Goal: Check status: Check status

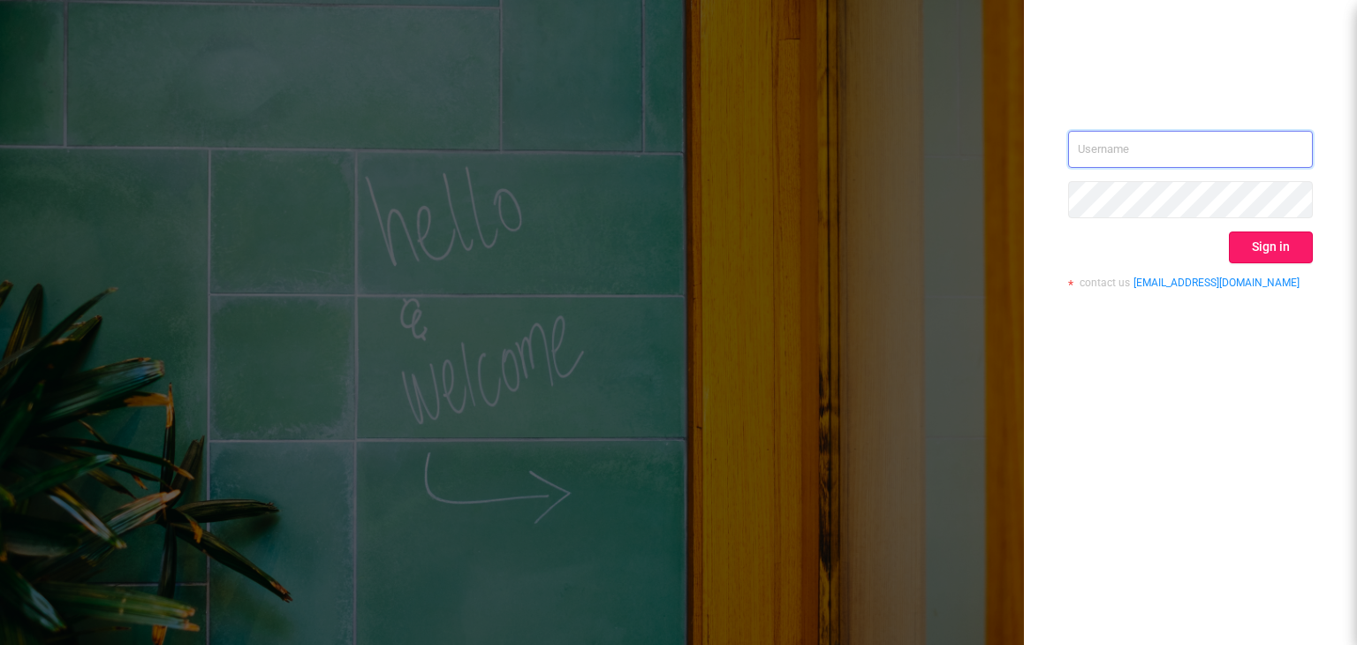
type input "[EMAIL_ADDRESS][DOMAIN_NAME]"
click at [1258, 248] on button "Sign in" at bounding box center [1271, 247] width 84 height 32
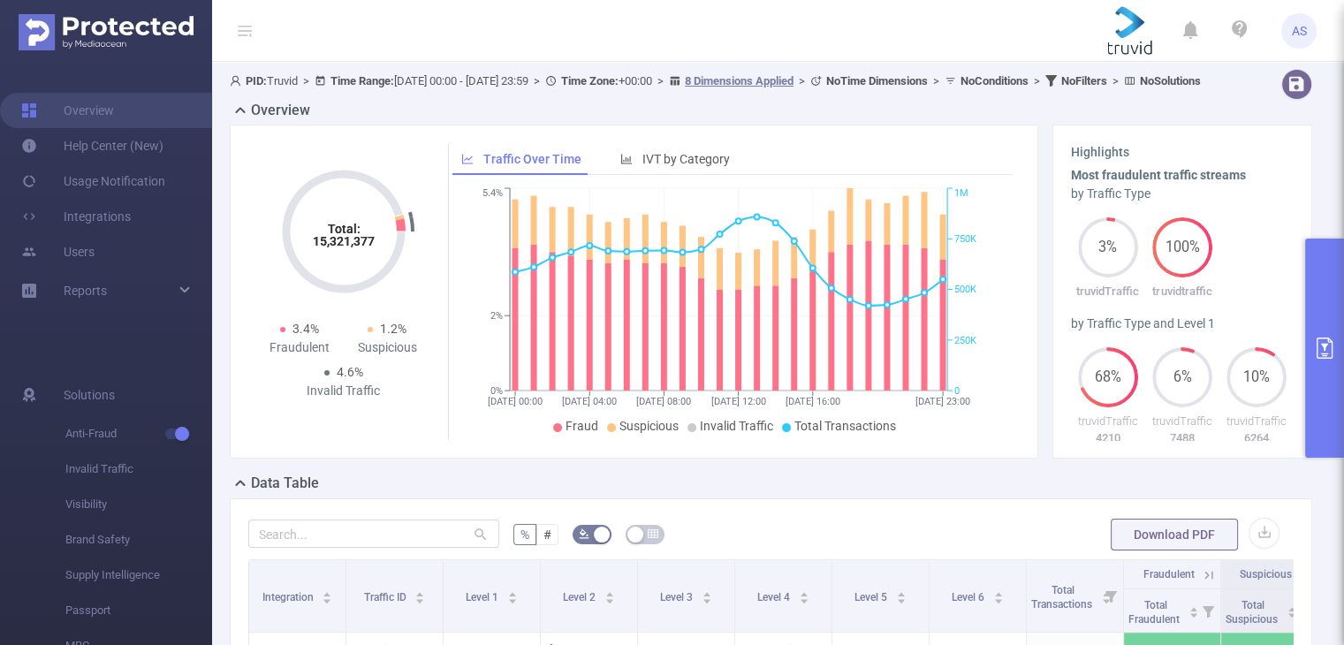
click at [1324, 309] on button "primary" at bounding box center [1324, 348] width 39 height 219
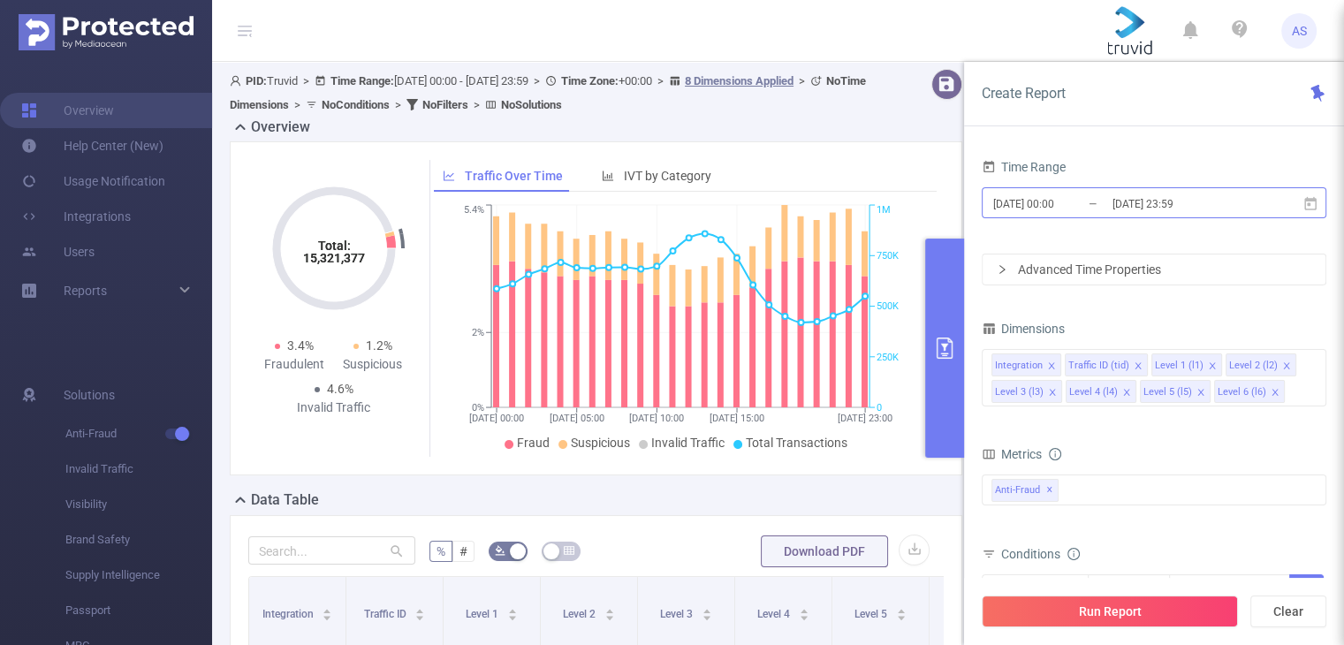
click at [1203, 202] on input "[DATE] 23:59" at bounding box center [1181, 204] width 143 height 24
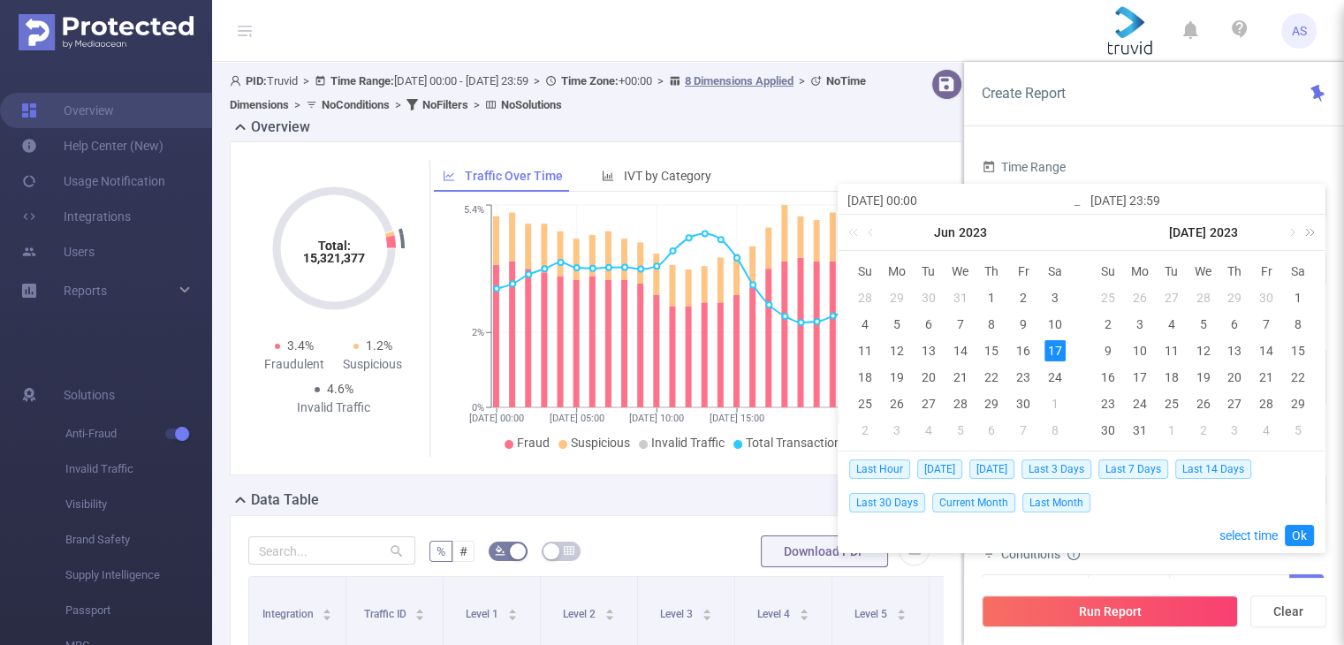
click at [1310, 235] on link at bounding box center [1306, 232] width 23 height 35
click at [1292, 234] on link at bounding box center [1291, 232] width 16 height 35
click at [1290, 236] on link at bounding box center [1291, 232] width 16 height 35
click at [1106, 350] on div "14" at bounding box center [1107, 350] width 21 height 21
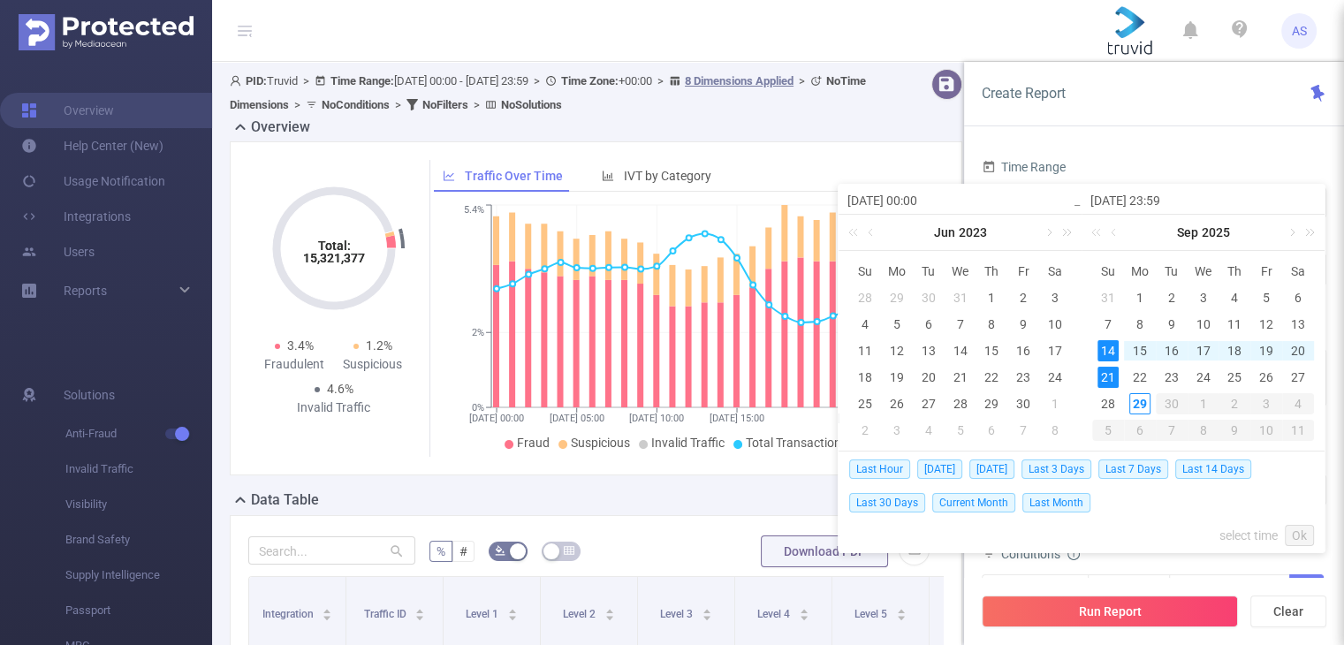
click at [1106, 373] on div "21" at bounding box center [1107, 377] width 21 height 21
type input "[DATE] 00:00"
type input "[DATE] 23:59"
type input "[DATE] 00:00"
type input "[DATE] 23:59"
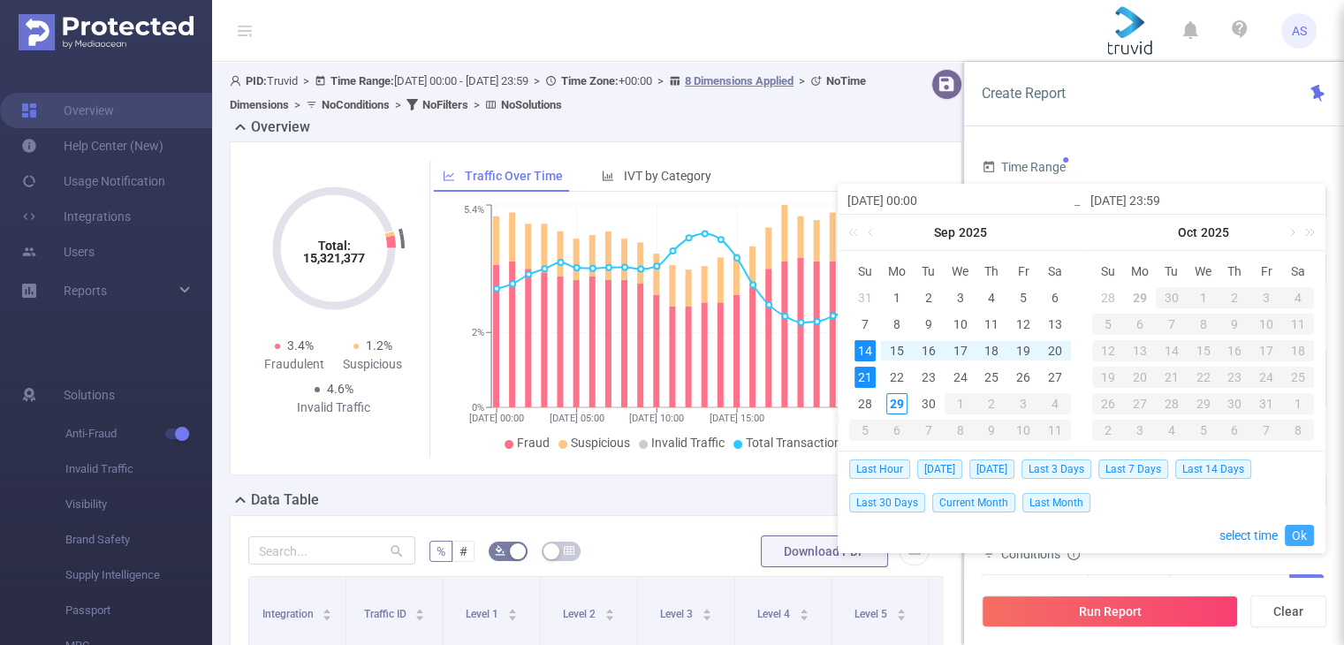
click at [1294, 542] on link "Ok" at bounding box center [1298, 535] width 29 height 21
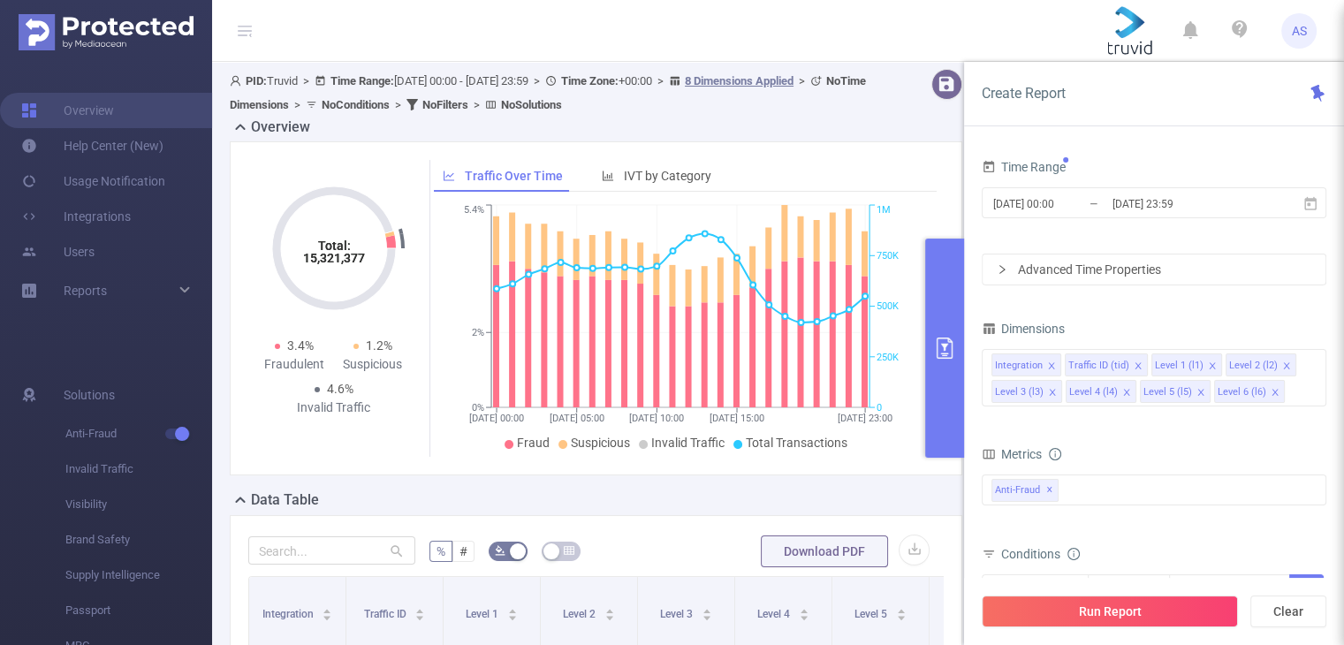
click at [1135, 631] on div "Run Report Clear" at bounding box center [1154, 611] width 380 height 67
click at [1148, 602] on button "Run Report" at bounding box center [1109, 611] width 256 height 32
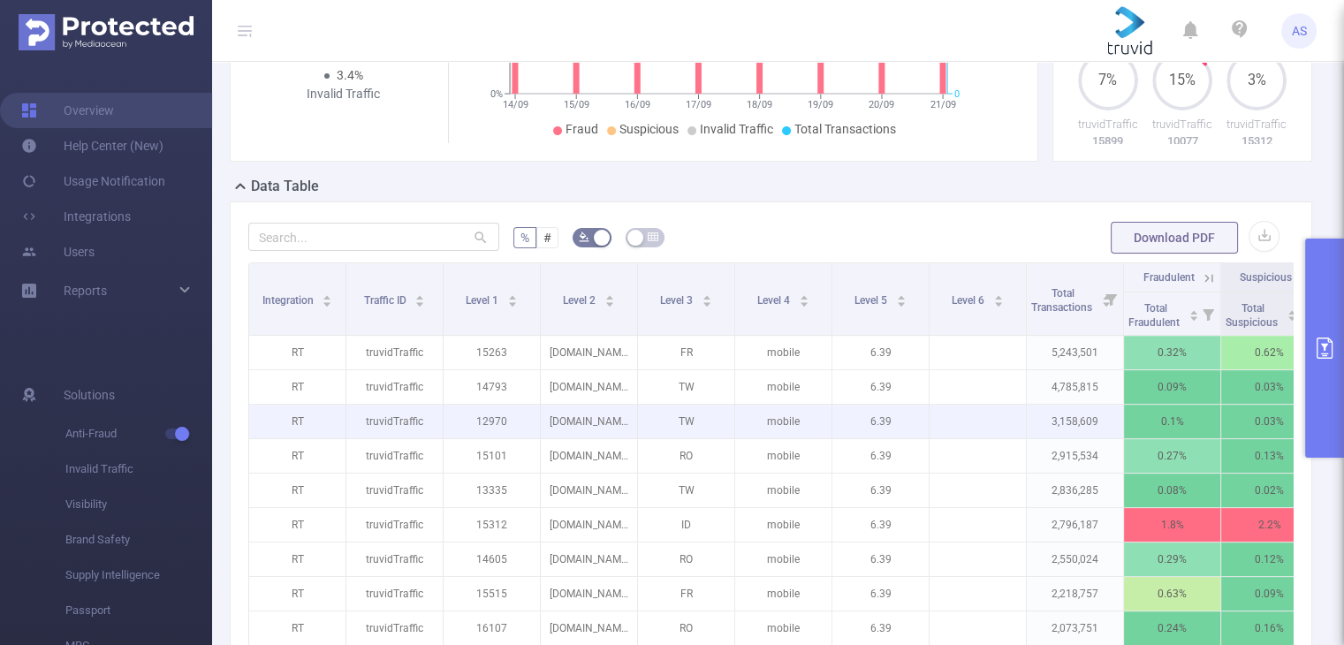
scroll to position [353, 0]
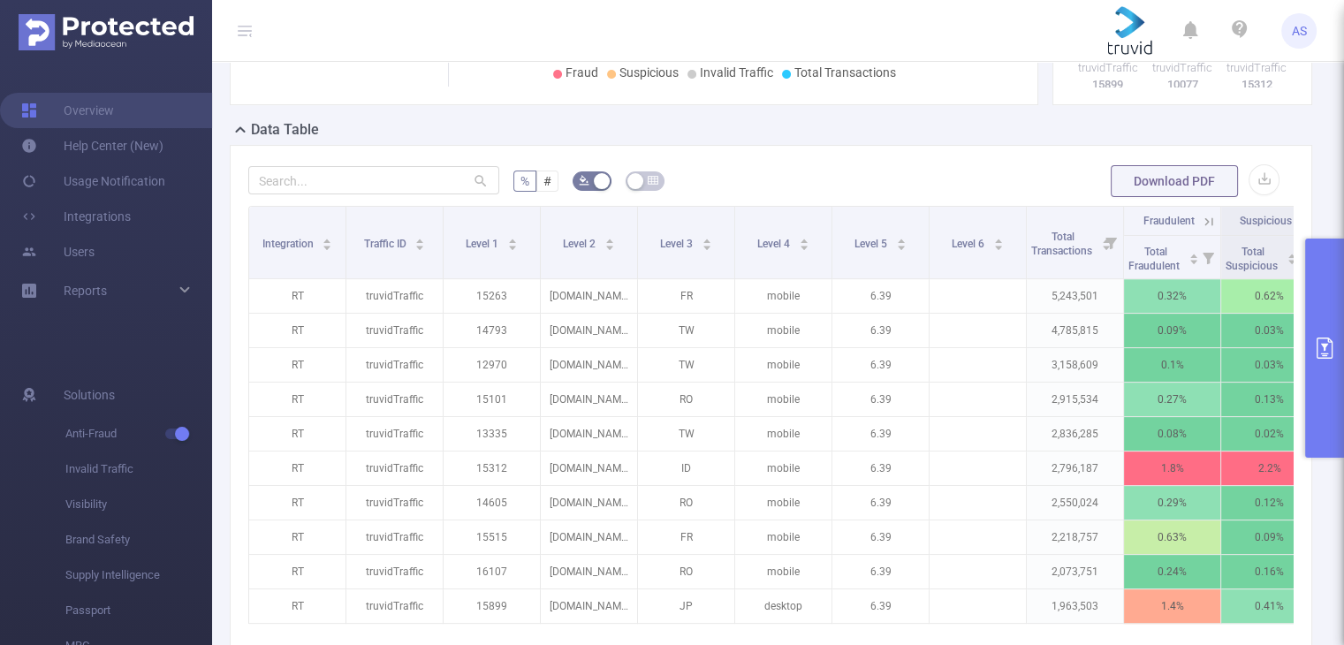
click at [357, 178] on div at bounding box center [373, 180] width 251 height 35
click at [339, 194] on input "text" at bounding box center [373, 180] width 251 height 28
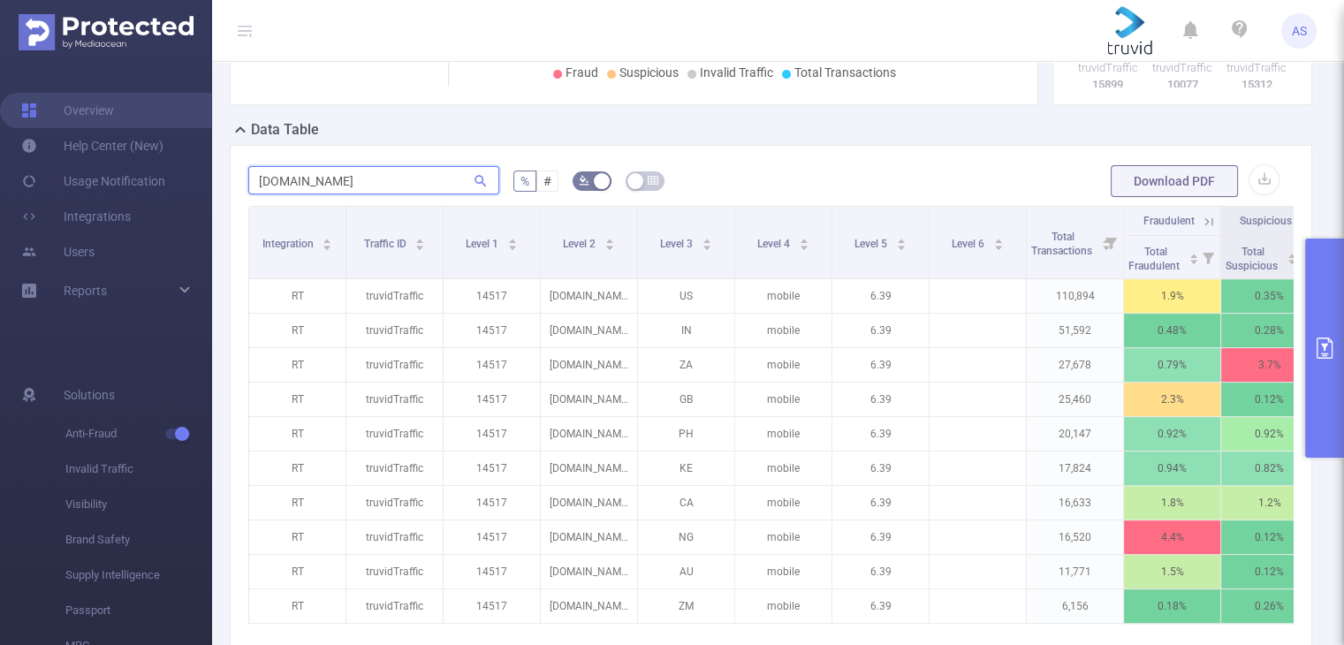
type input "[DOMAIN_NAME]"
click at [1319, 287] on button "primary" at bounding box center [1324, 348] width 39 height 219
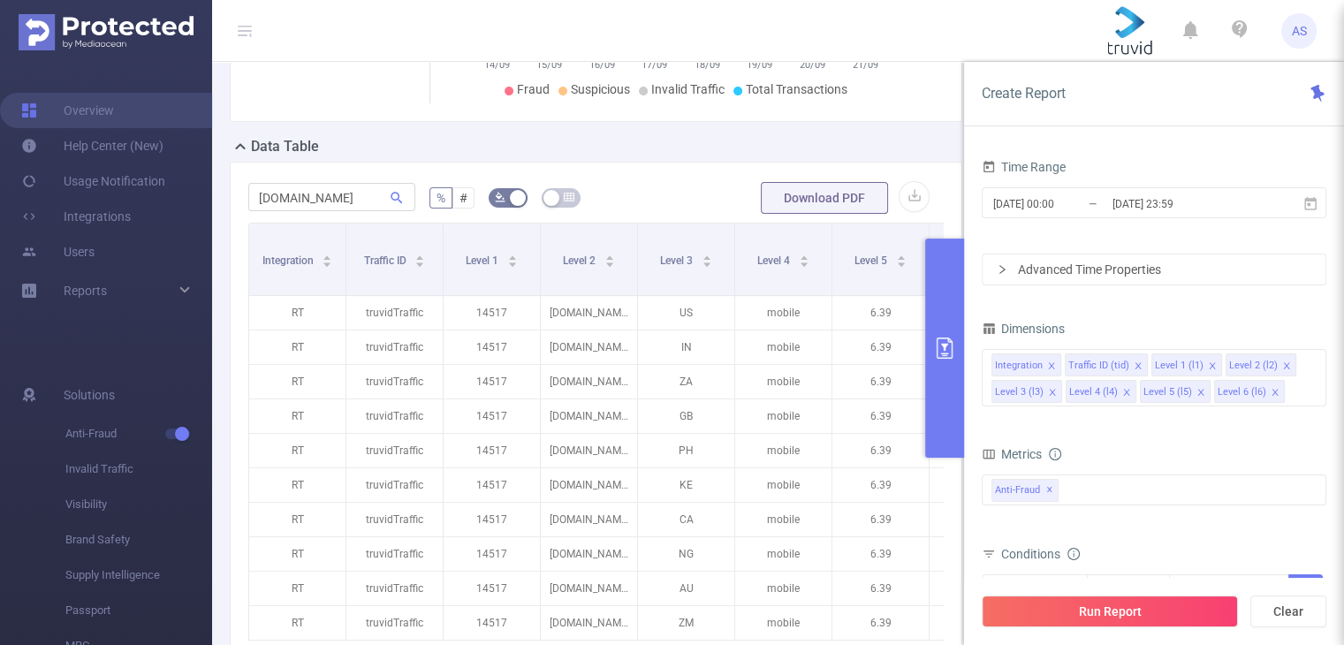
click at [706, 150] on div "Data Table" at bounding box center [603, 148] width 746 height 25
click at [1242, 199] on input "[DATE] 23:59" at bounding box center [1181, 204] width 143 height 24
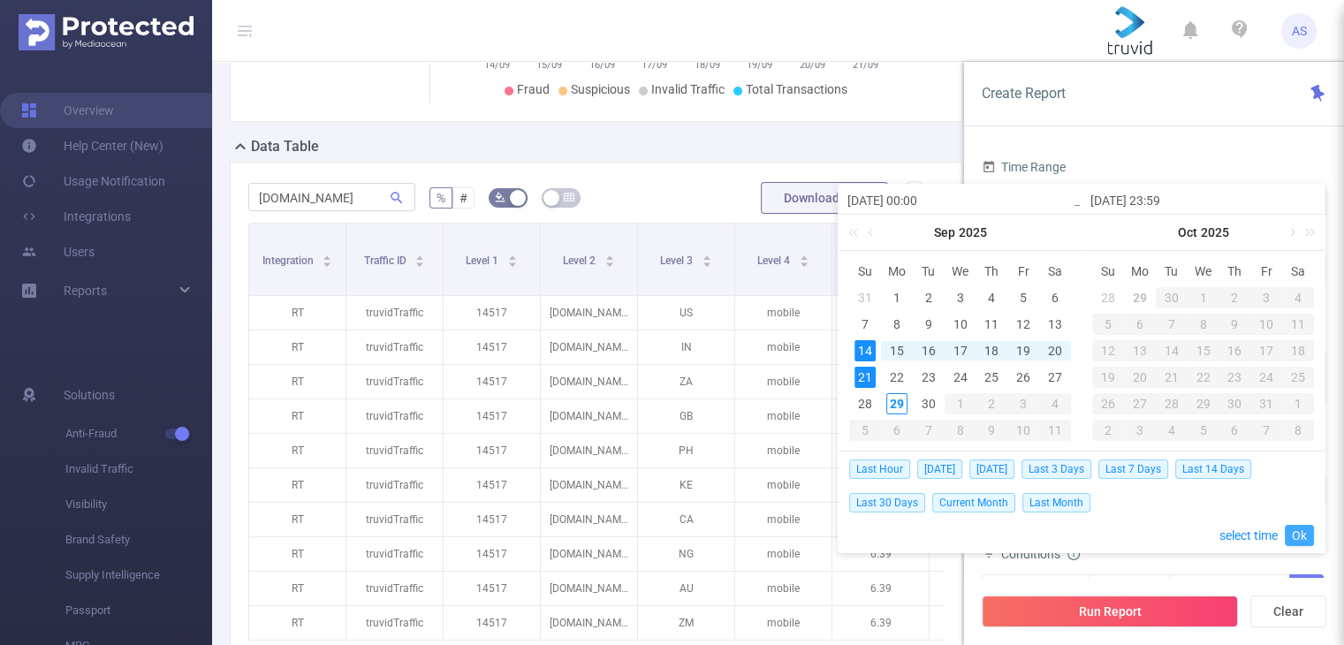
click at [1293, 539] on link "Ok" at bounding box center [1298, 535] width 29 height 21
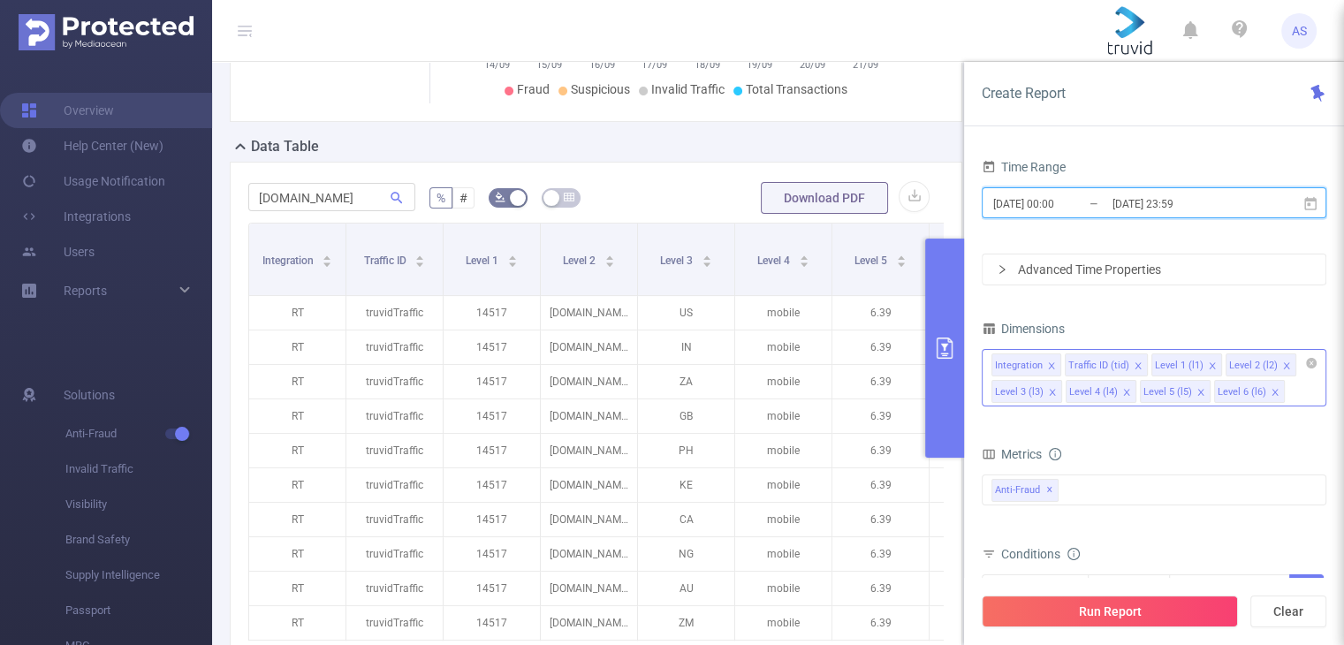
click at [1196, 394] on icon "icon: close" at bounding box center [1200, 392] width 9 height 9
click at [954, 312] on button "primary" at bounding box center [944, 348] width 39 height 219
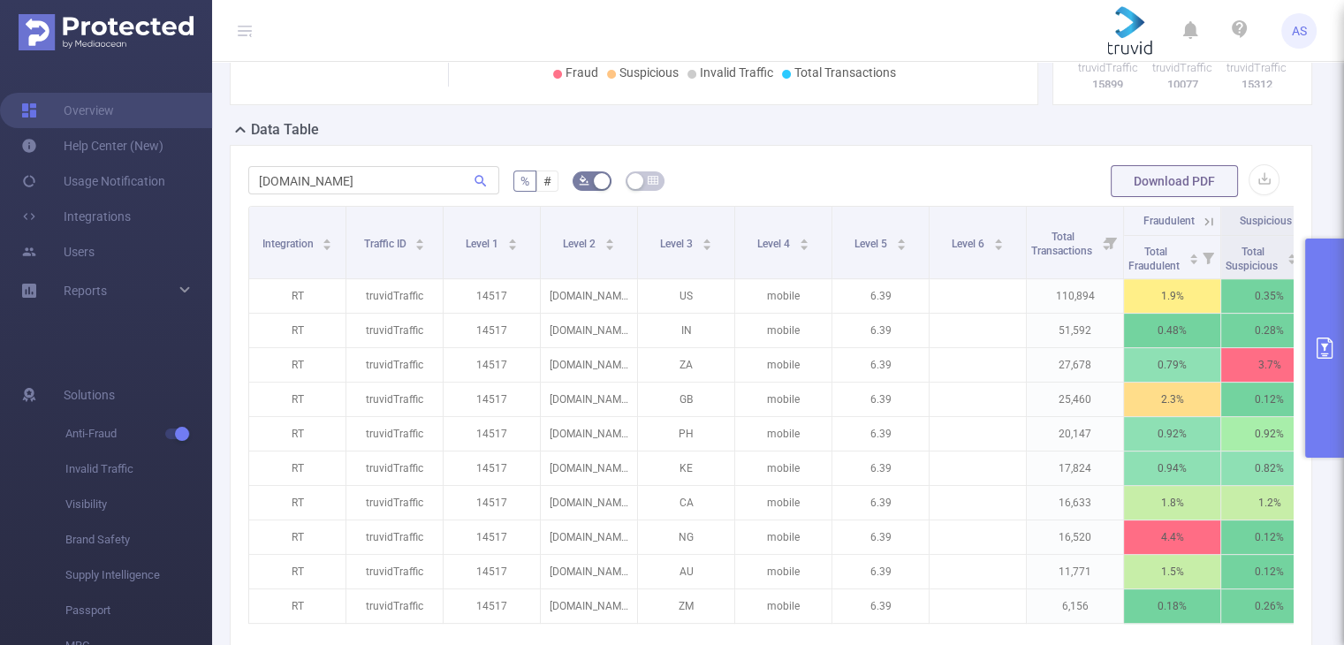
click at [1316, 300] on button "primary" at bounding box center [1324, 348] width 39 height 219
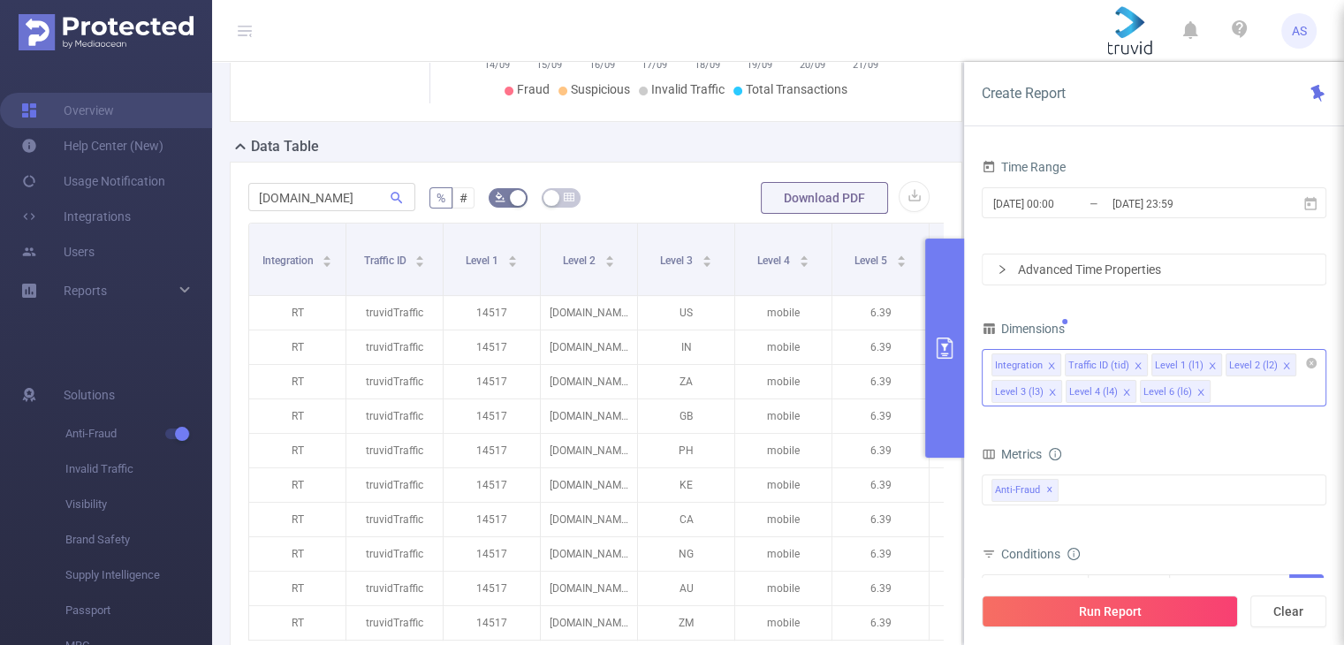
click at [1196, 393] on icon "icon: close" at bounding box center [1200, 392] width 9 height 9
click at [1169, 610] on button "Run Report" at bounding box center [1109, 611] width 256 height 32
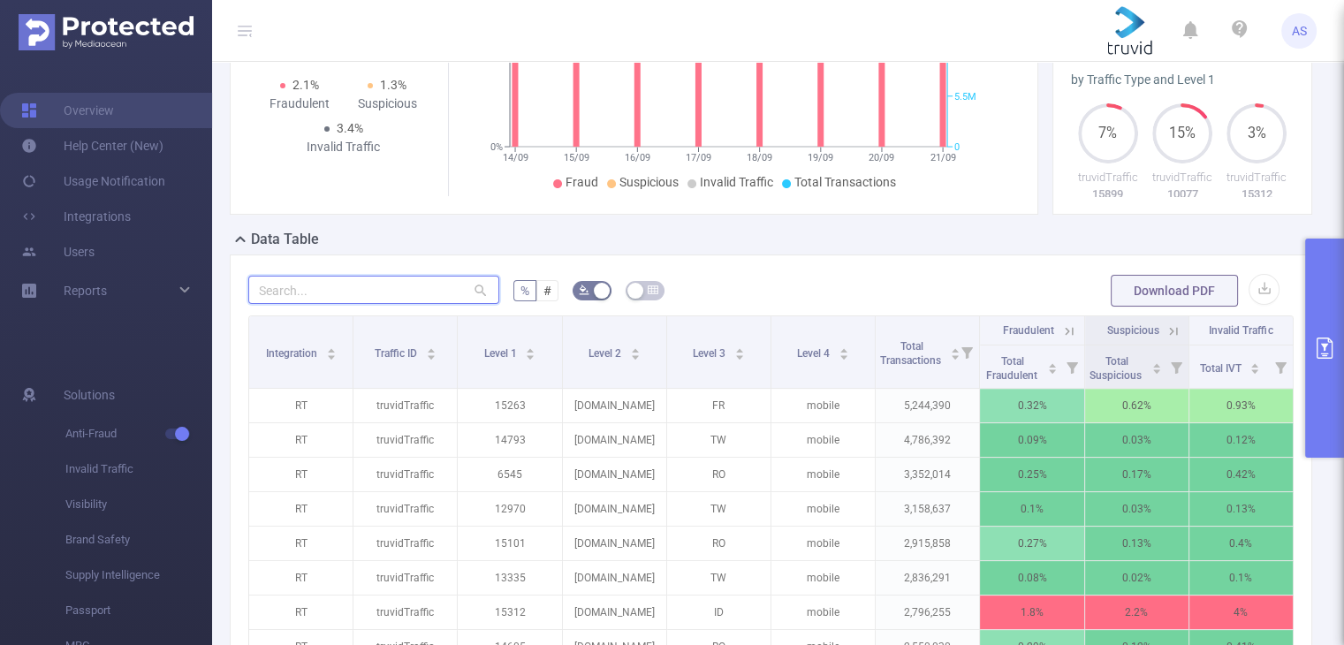
click at [433, 304] on input "text" at bounding box center [373, 290] width 251 height 28
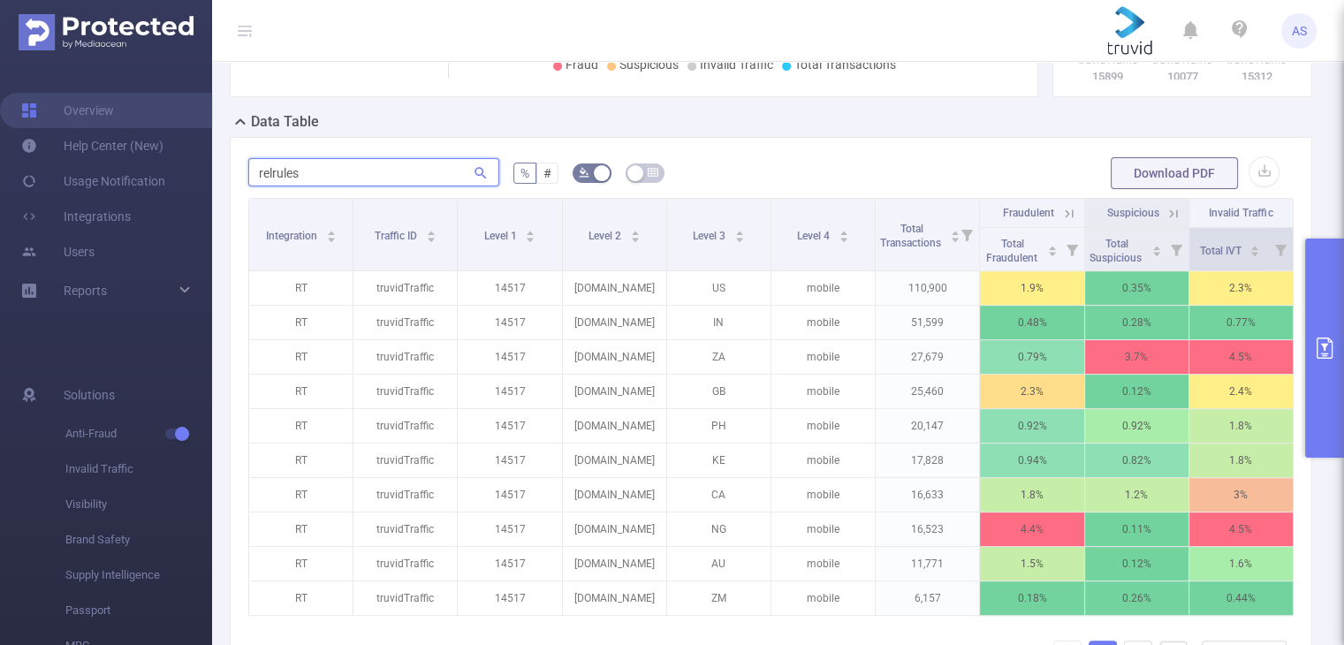
scroll to position [332, 0]
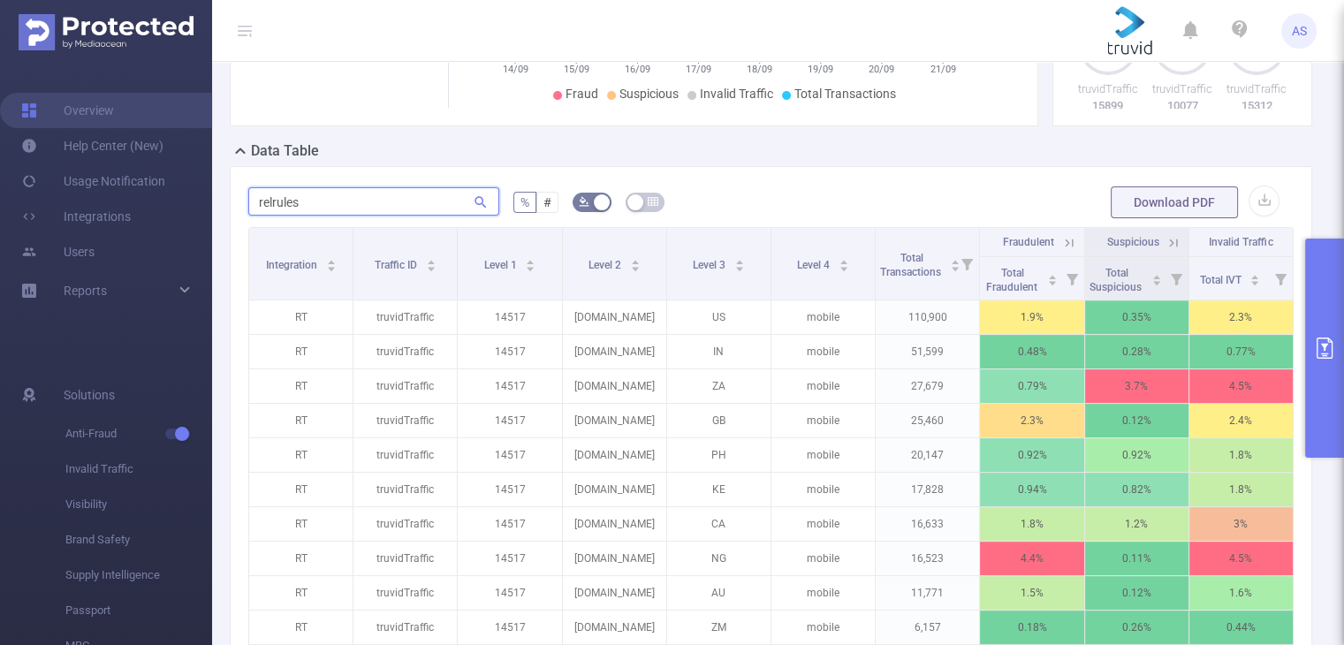
type input "relrules"
click at [1305, 312] on button "primary" at bounding box center [1324, 348] width 39 height 219
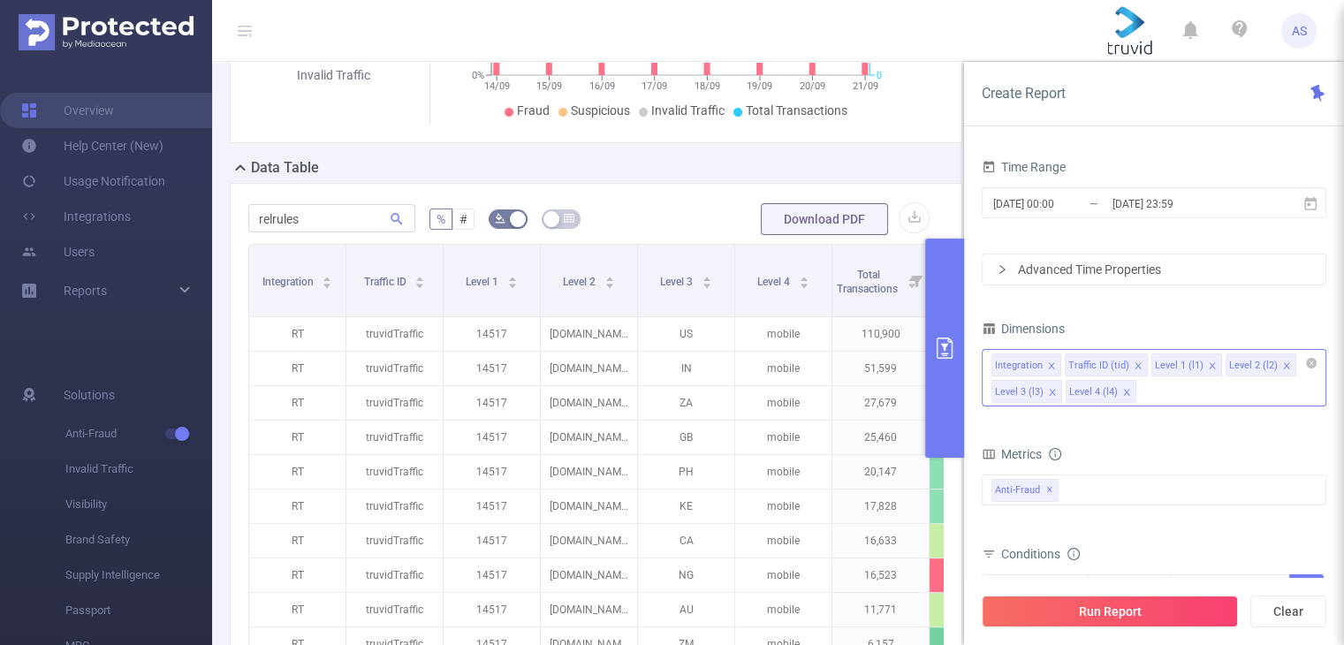
click at [1053, 384] on span at bounding box center [1052, 391] width 9 height 19
click at [1102, 612] on button "Run Report" at bounding box center [1109, 611] width 256 height 32
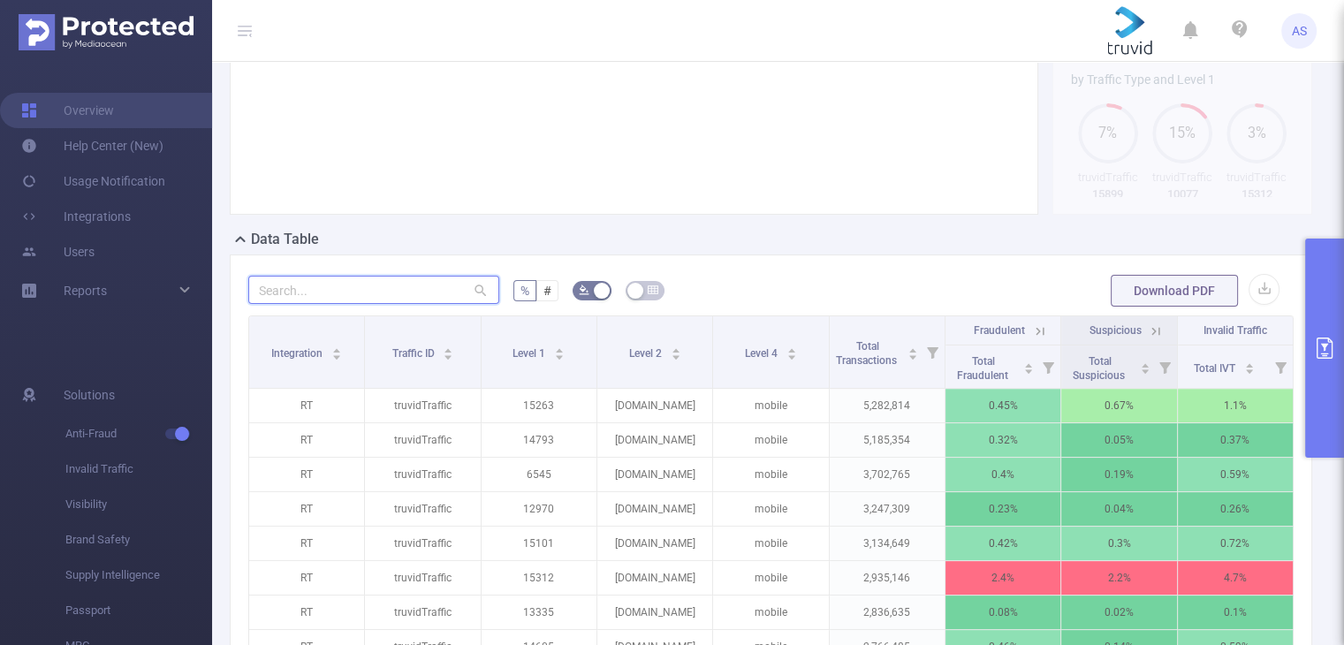
click at [345, 304] on input "text" at bounding box center [373, 290] width 251 height 28
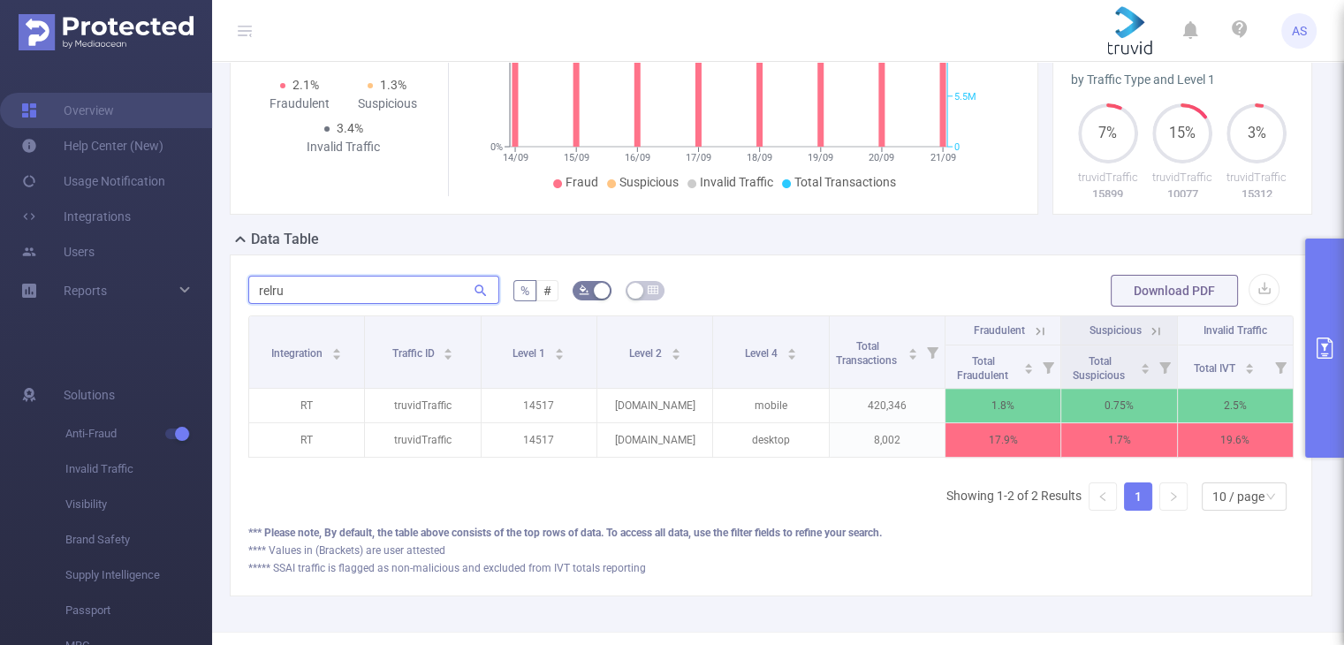
type input "relru"
